Goal: Transaction & Acquisition: Purchase product/service

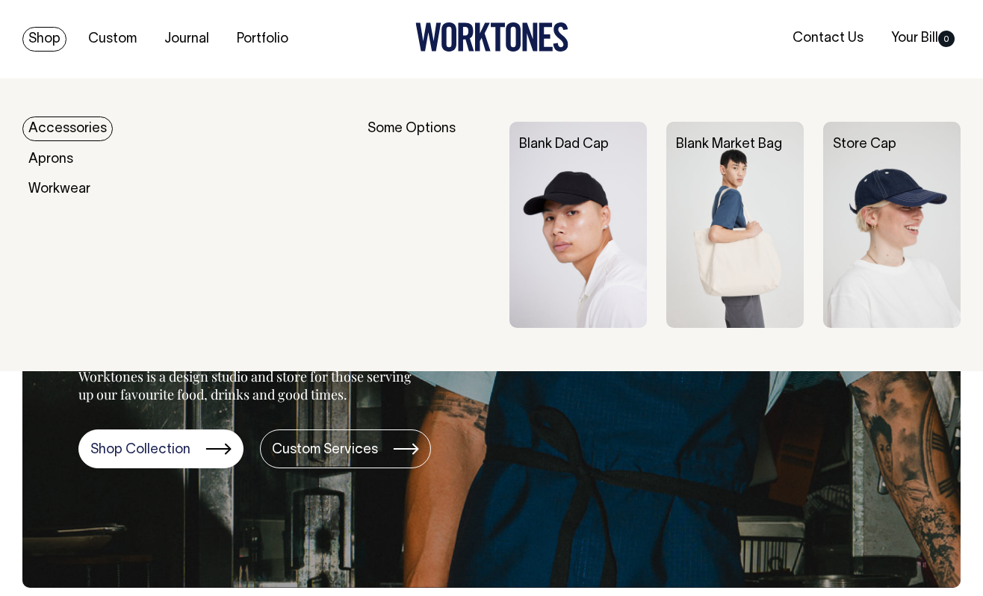
click at [46, 36] on link "Shop" at bounding box center [44, 39] width 44 height 25
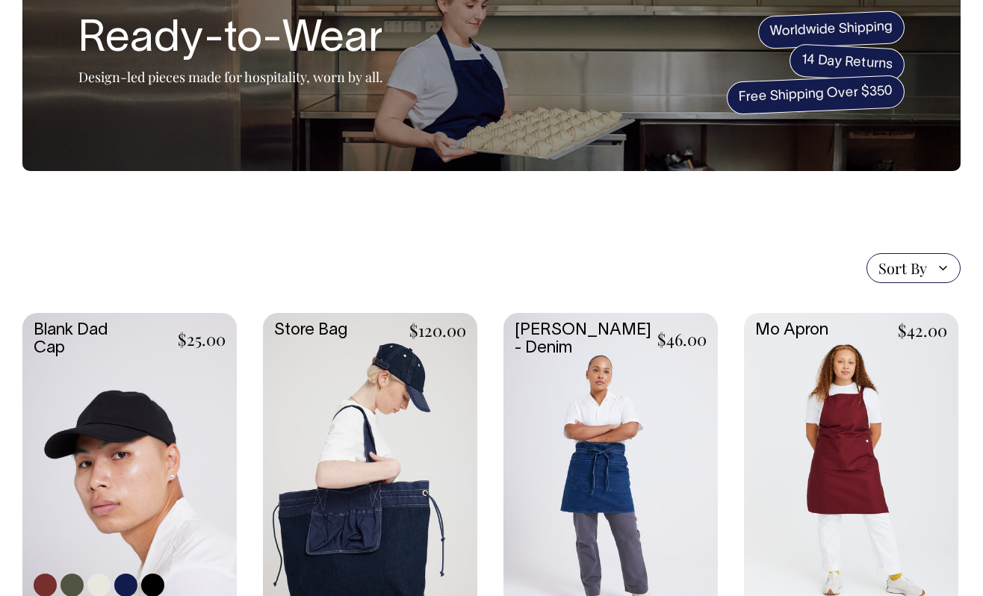
click at [85, 400] on link at bounding box center [129, 472] width 214 height 319
